Goal: Task Accomplishment & Management: Manage account settings

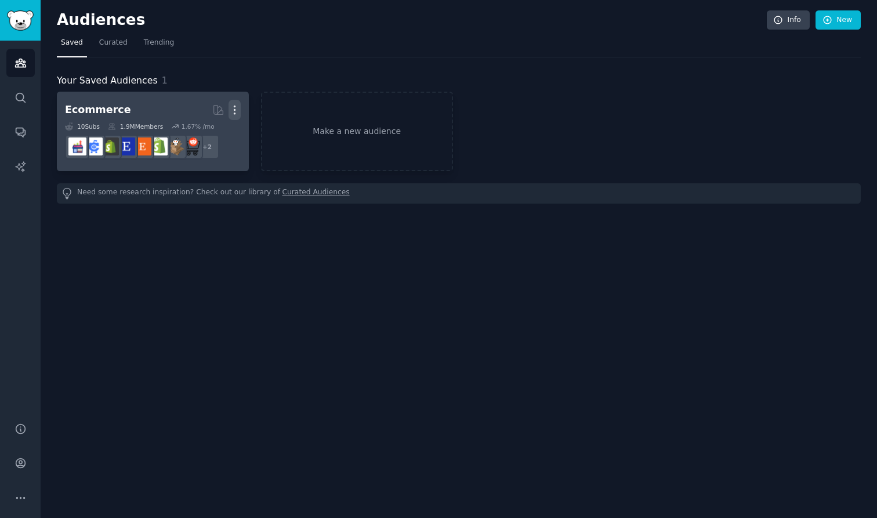
click at [231, 113] on icon "button" at bounding box center [234, 110] width 12 height 12
click at [187, 134] on div "Delete" at bounding box center [194, 134] width 55 height 24
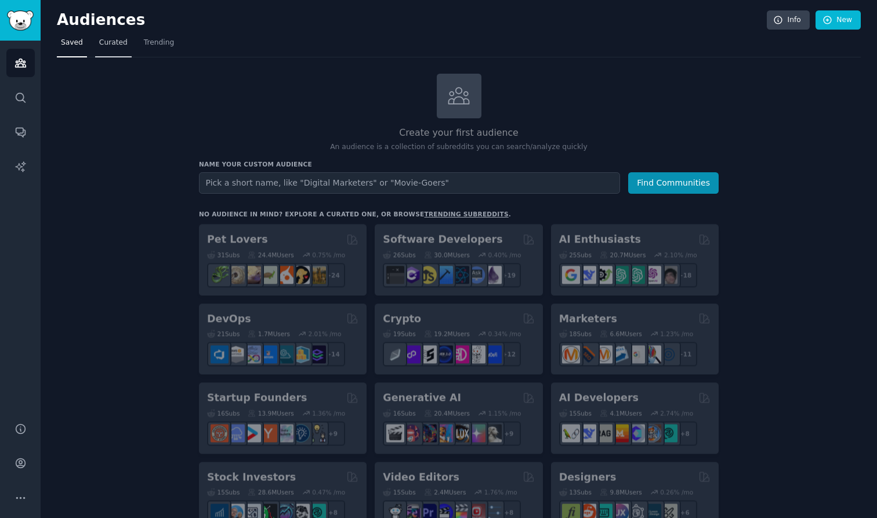
click at [121, 49] on link "Curated" at bounding box center [113, 46] width 37 height 24
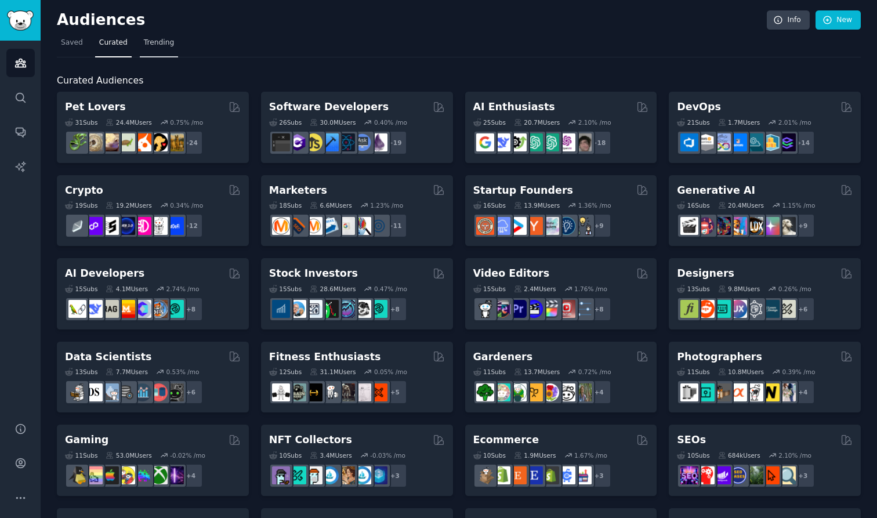
click at [154, 49] on link "Trending" at bounding box center [159, 46] width 38 height 24
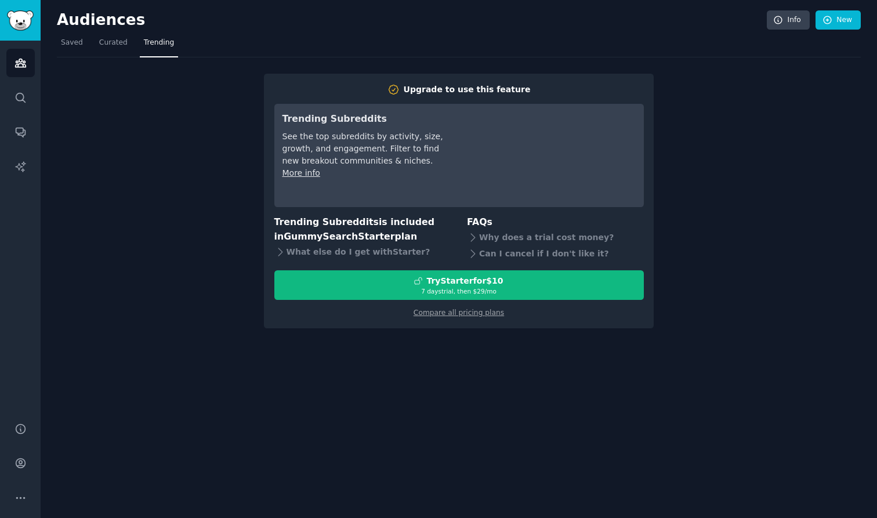
click at [133, 52] on nav "Saved Curated Trending" at bounding box center [459, 46] width 804 height 24
click at [115, 49] on link "Curated" at bounding box center [113, 46] width 37 height 24
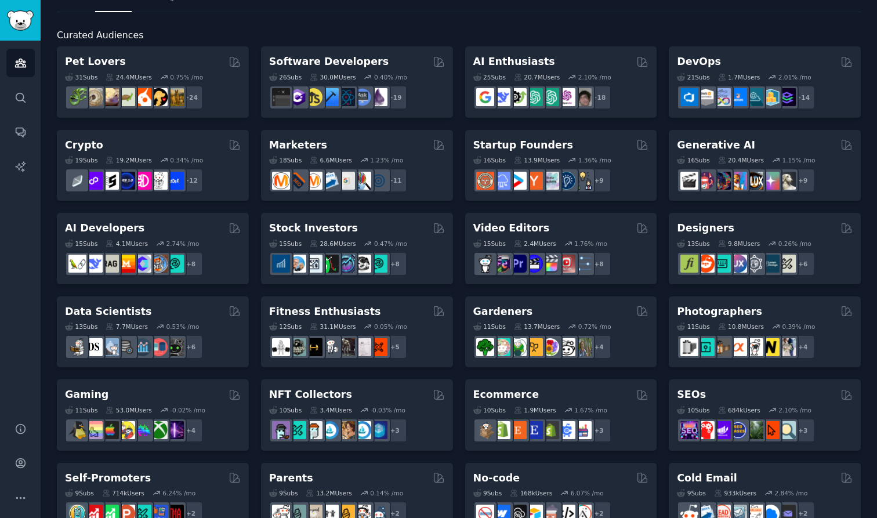
scroll to position [47, 0]
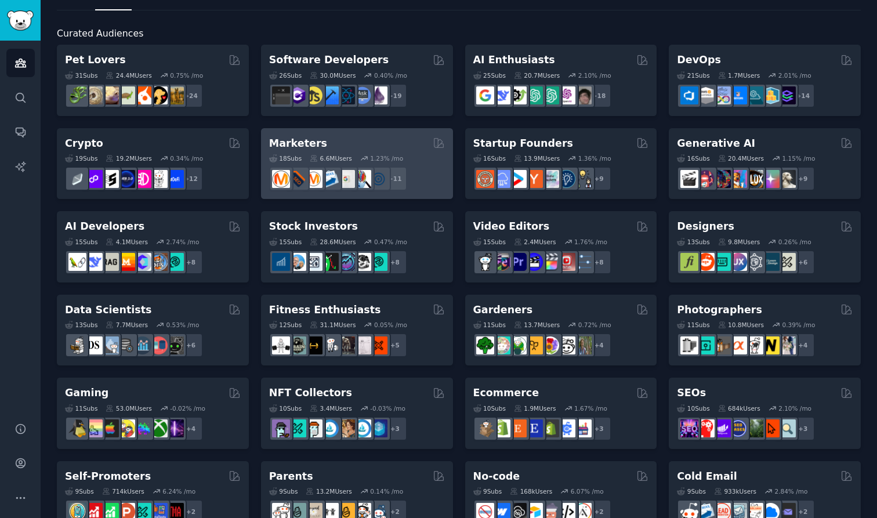
click at [322, 140] on div "Marketers" at bounding box center [357, 143] width 176 height 14
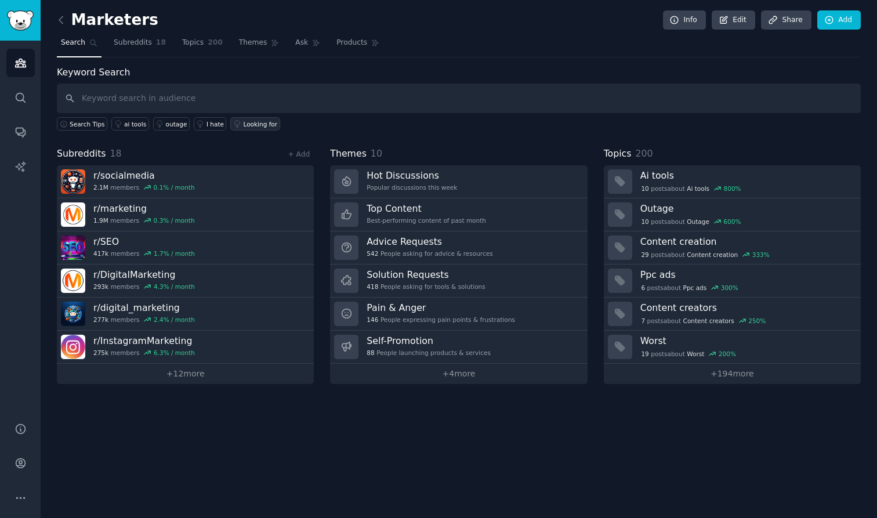
click at [249, 123] on div "Looking for" at bounding box center [260, 124] width 34 height 8
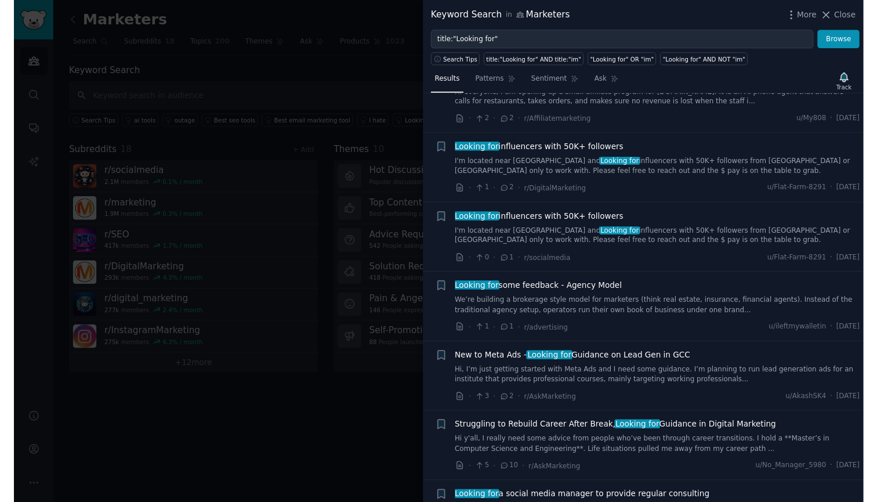
scroll to position [350, 0]
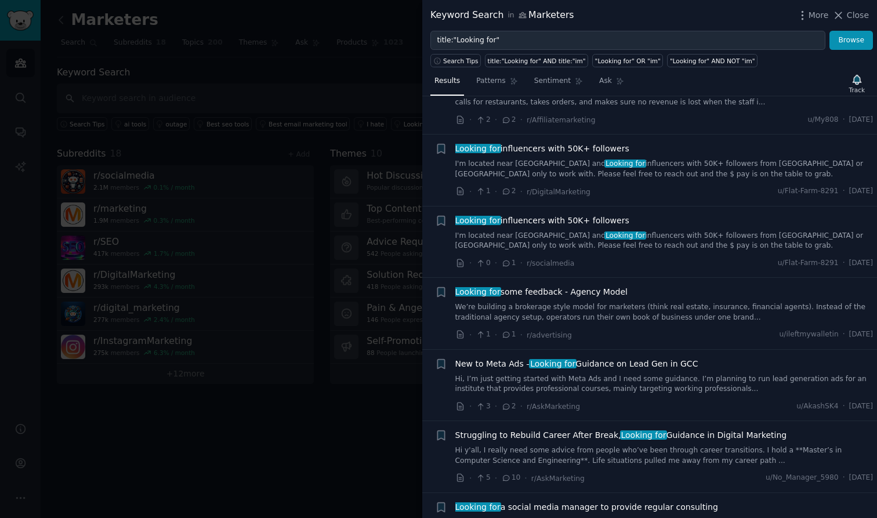
click at [235, 273] on div at bounding box center [438, 259] width 877 height 518
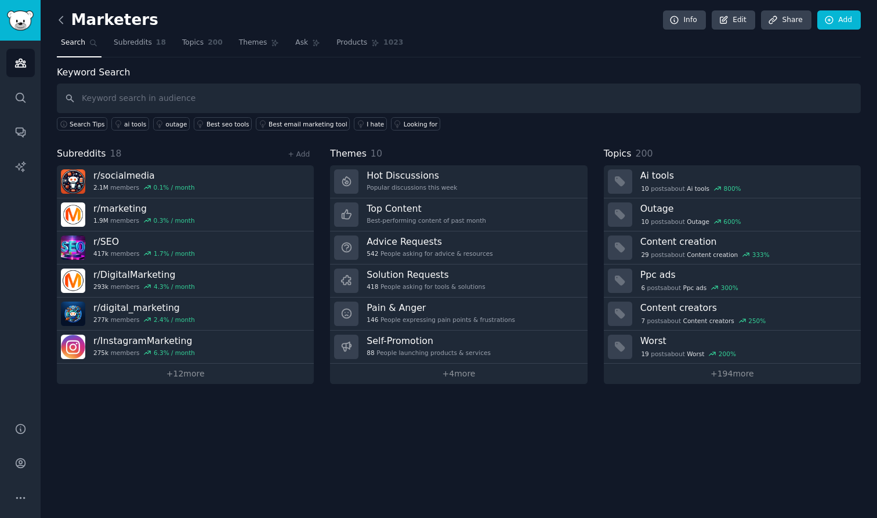
click at [63, 23] on icon at bounding box center [61, 20] width 12 height 12
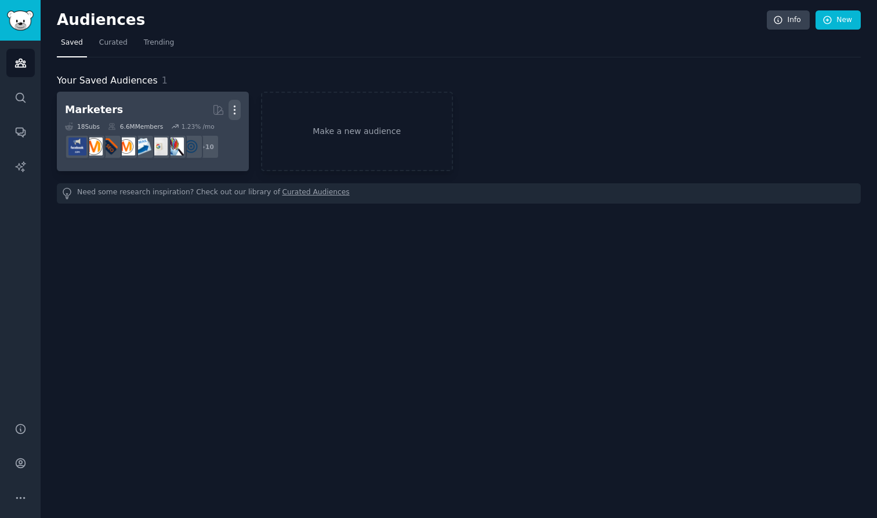
click at [238, 111] on icon "button" at bounding box center [234, 110] width 12 height 12
click at [196, 137] on p "Delete" at bounding box center [203, 134] width 27 height 12
